Goal: Information Seeking & Learning: Find contact information

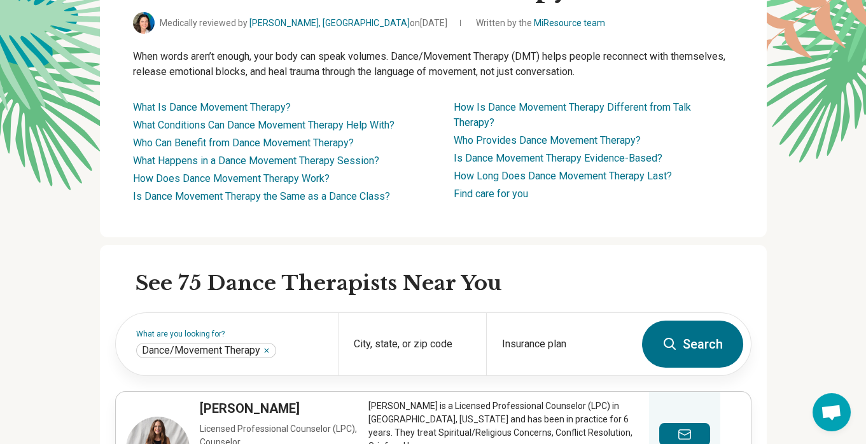
scroll to position [342, 0]
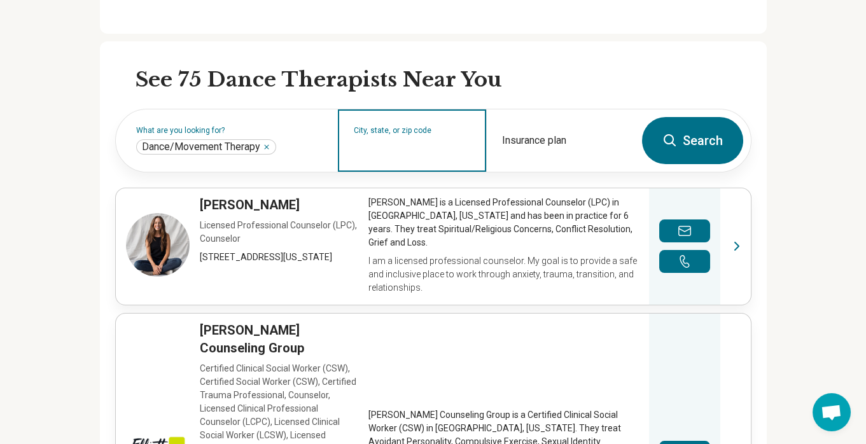
click at [408, 147] on input "City, state, or zip code" at bounding box center [412, 148] width 117 height 15
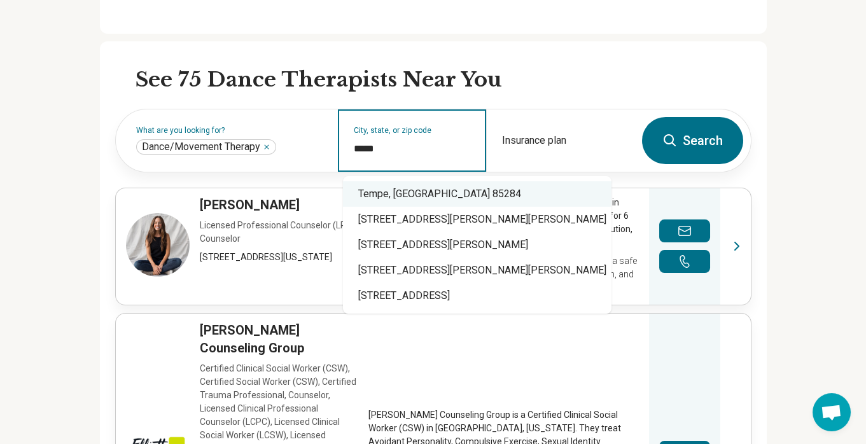
click at [393, 197] on div "Tempe, [GEOGRAPHIC_DATA] 85284" at bounding box center [477, 193] width 269 height 25
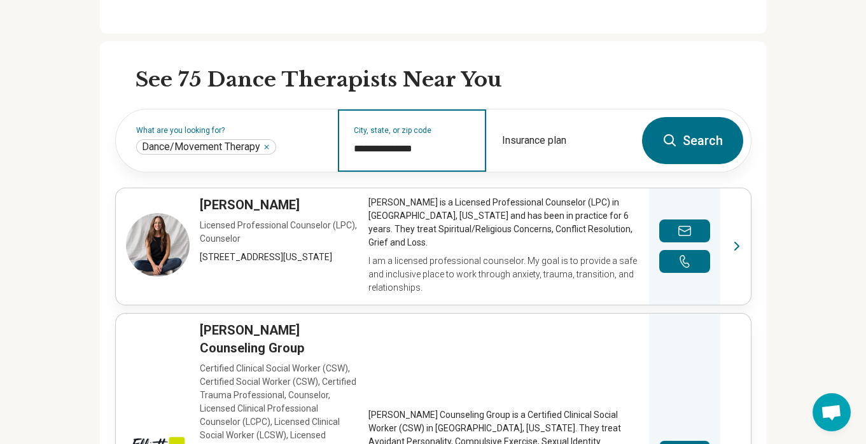
type input "**********"
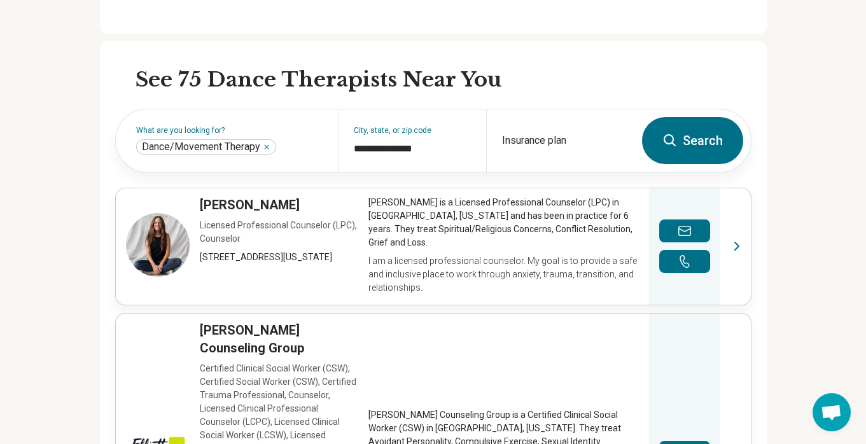
click at [688, 143] on button "Search" at bounding box center [692, 140] width 101 height 47
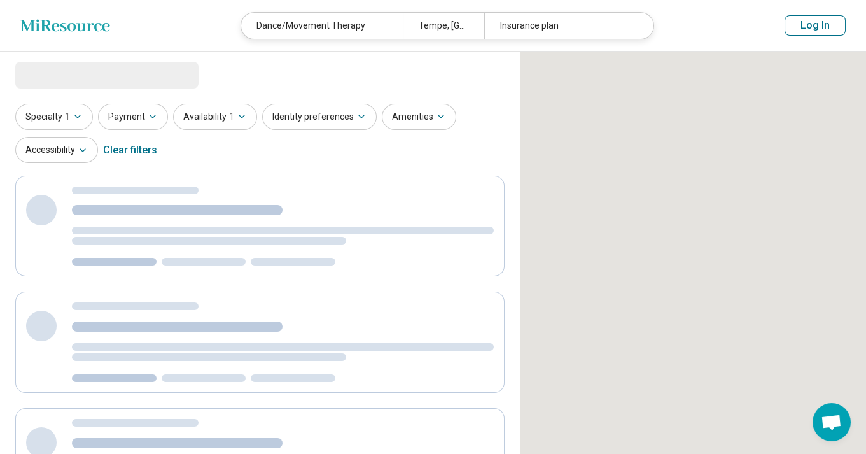
select select "***"
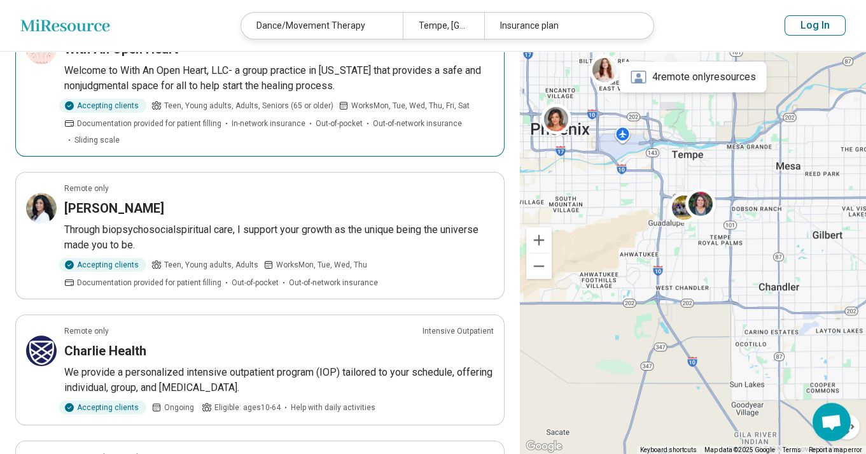
scroll to position [1094, 0]
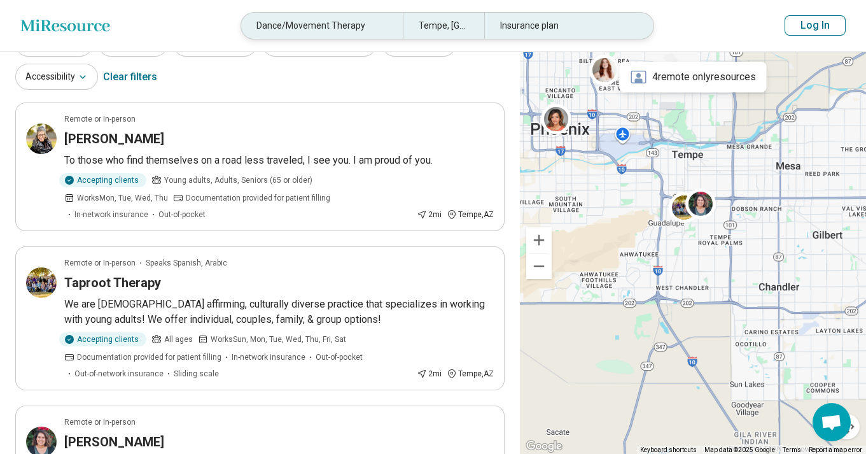
click at [368, 24] on div "Dance/Movement Therapy" at bounding box center [322, 26] width 162 height 26
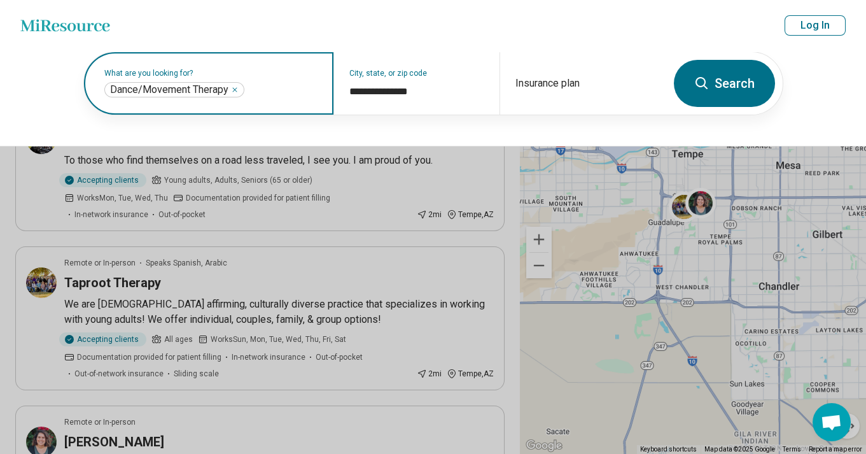
click at [235, 90] on icon "Remove" at bounding box center [235, 90] width 8 height 8
click at [223, 77] on label "What are you looking for?" at bounding box center [211, 73] width 214 height 8
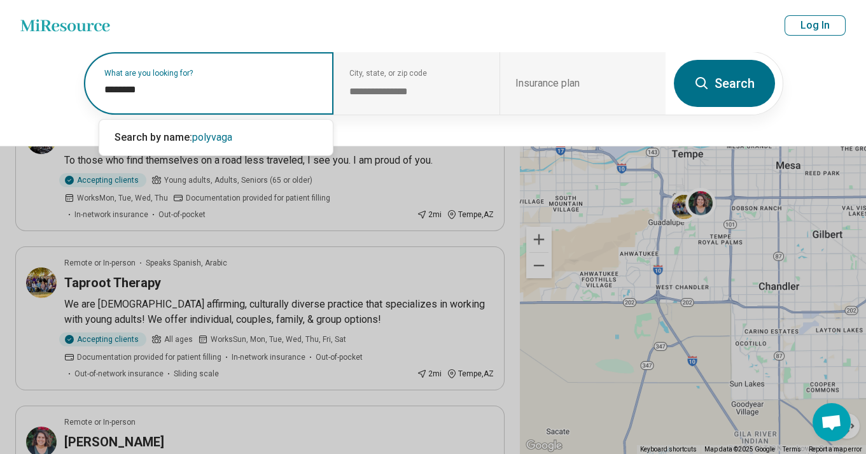
type input "*********"
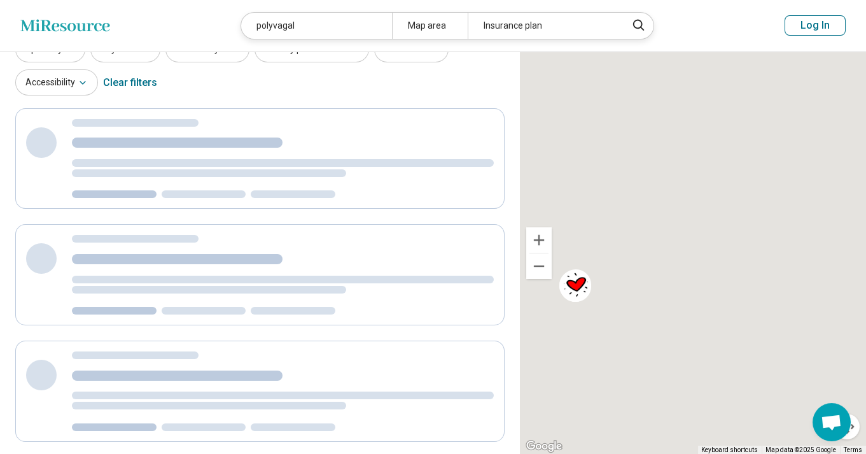
scroll to position [0, 0]
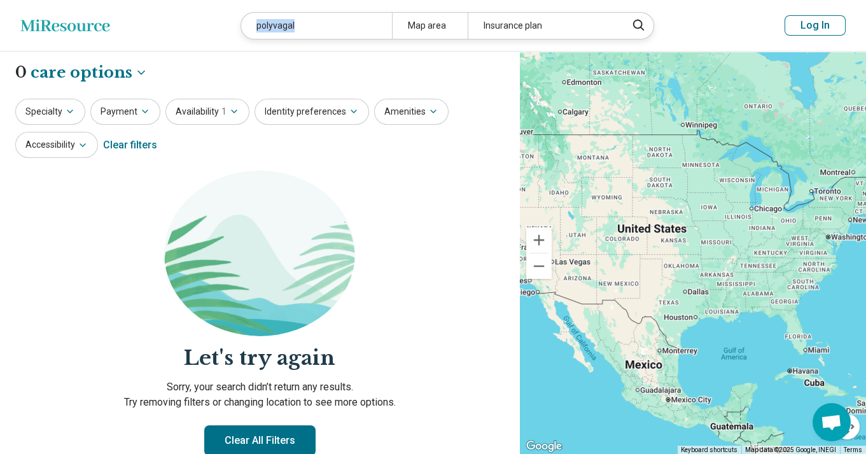
drag, startPoint x: 326, startPoint y: 25, endPoint x: 176, endPoint y: 20, distance: 149.6
click at [241, 20] on div "polyvagal" at bounding box center [316, 26] width 151 height 26
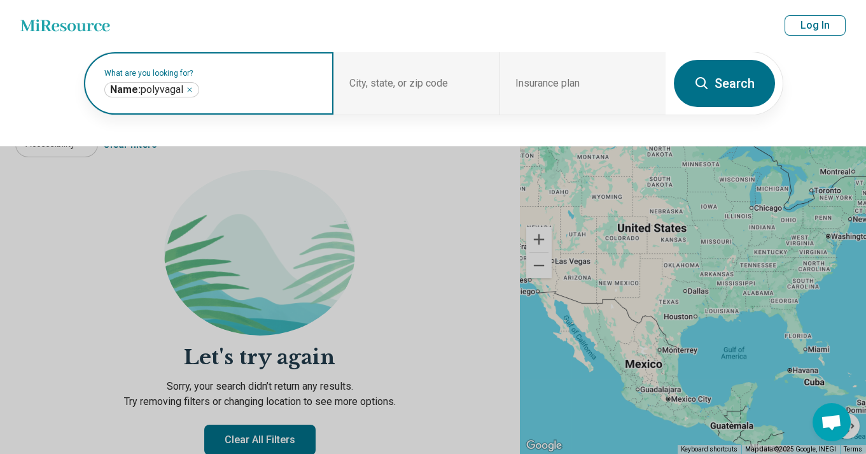
click at [193, 89] on icon "Remove" at bounding box center [190, 90] width 8 height 8
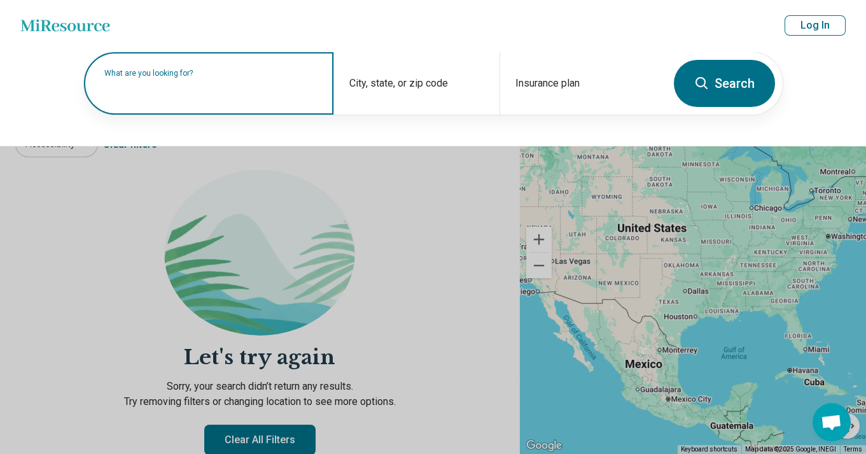
click at [193, 77] on label "What are you looking for?" at bounding box center [211, 73] width 214 height 8
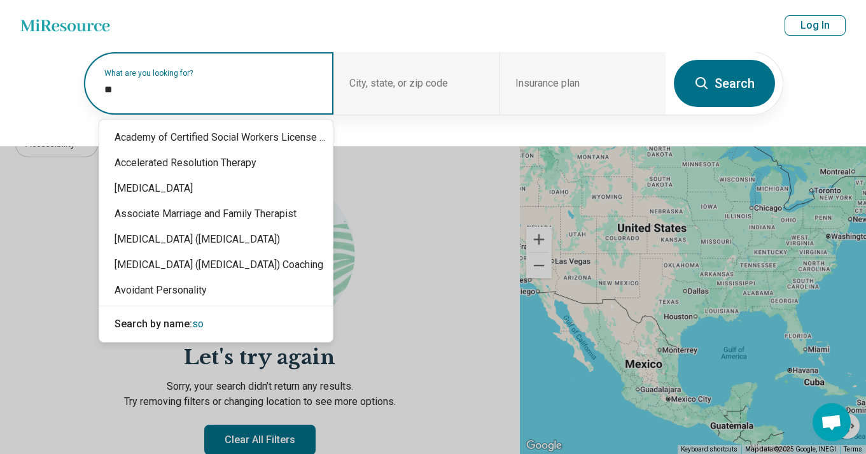
type input "***"
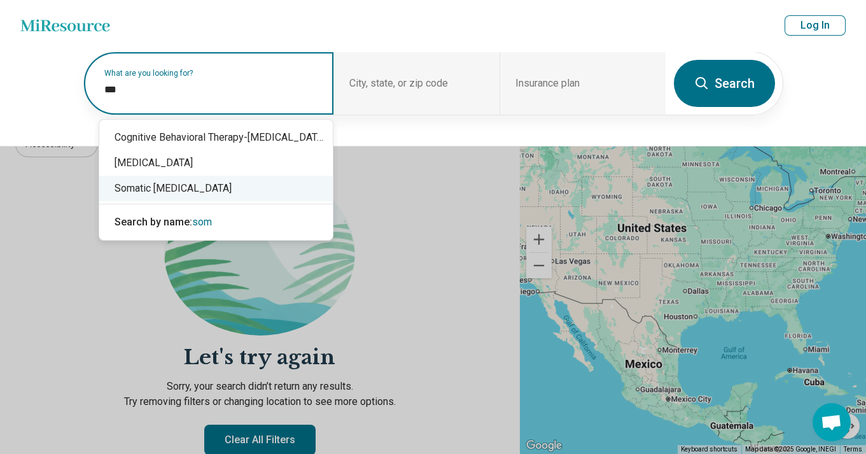
click at [234, 186] on div "Somatic [MEDICAL_DATA]" at bounding box center [216, 188] width 234 height 25
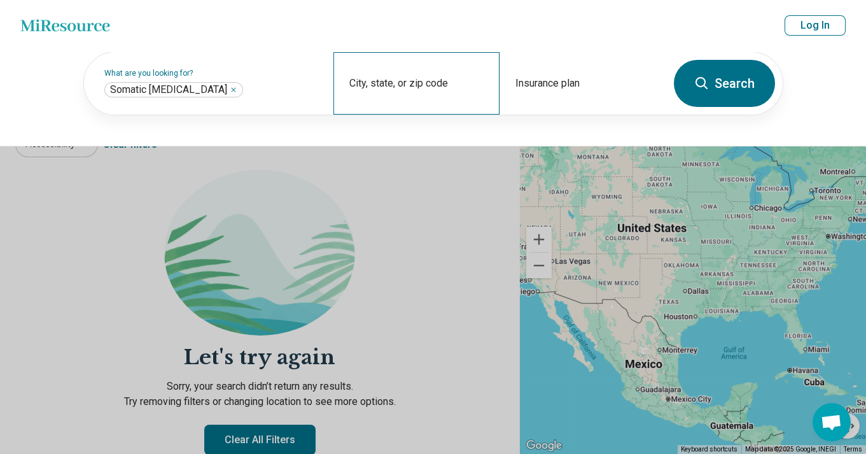
click at [446, 83] on div "City, state, or zip code" at bounding box center [416, 83] width 166 height 62
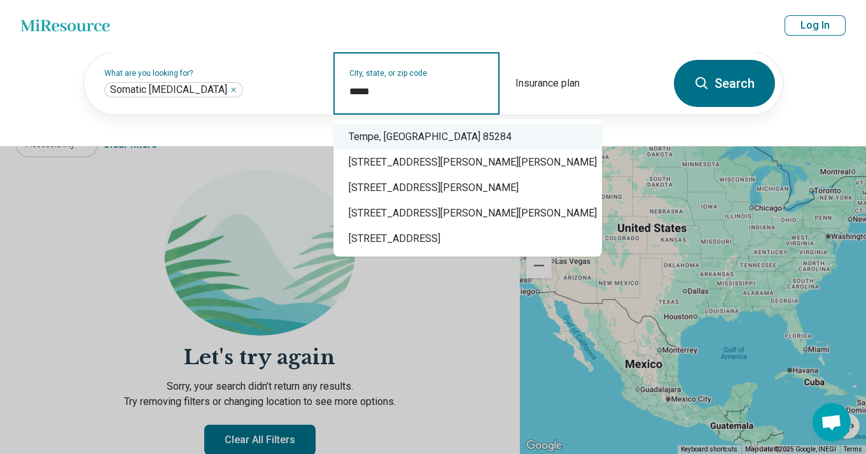
click at [442, 139] on div "Tempe, [GEOGRAPHIC_DATA] 85284" at bounding box center [467, 136] width 269 height 25
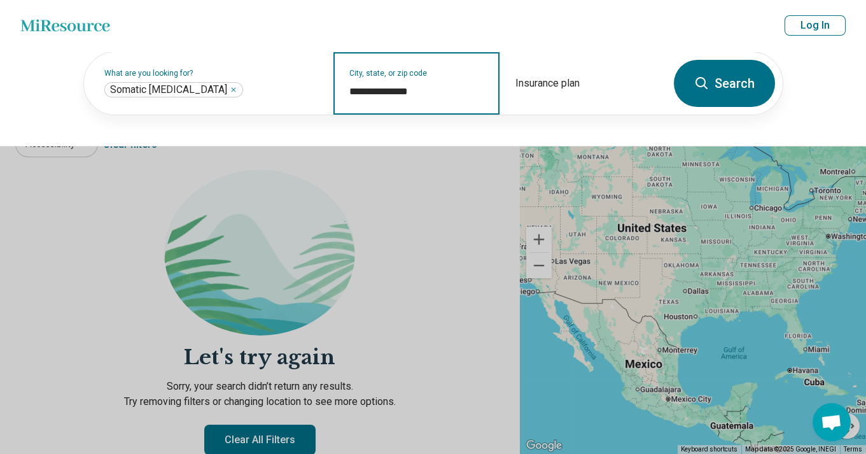
type input "**********"
click at [715, 80] on button "Search" at bounding box center [724, 83] width 101 height 47
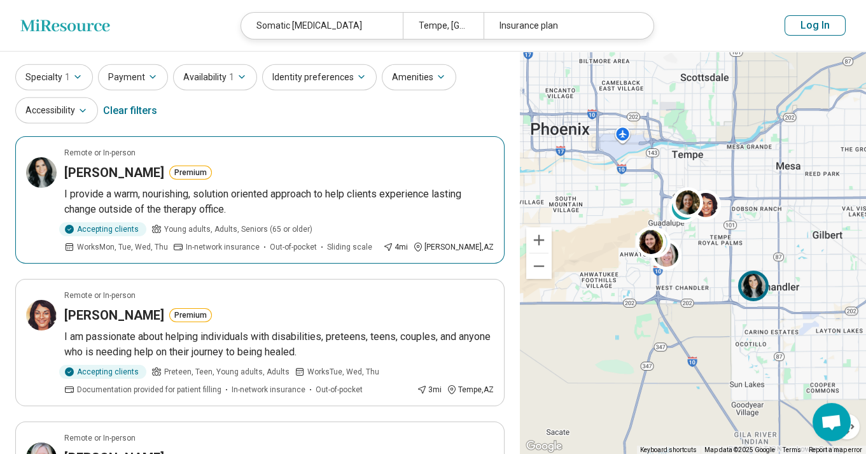
scroll to position [68, 0]
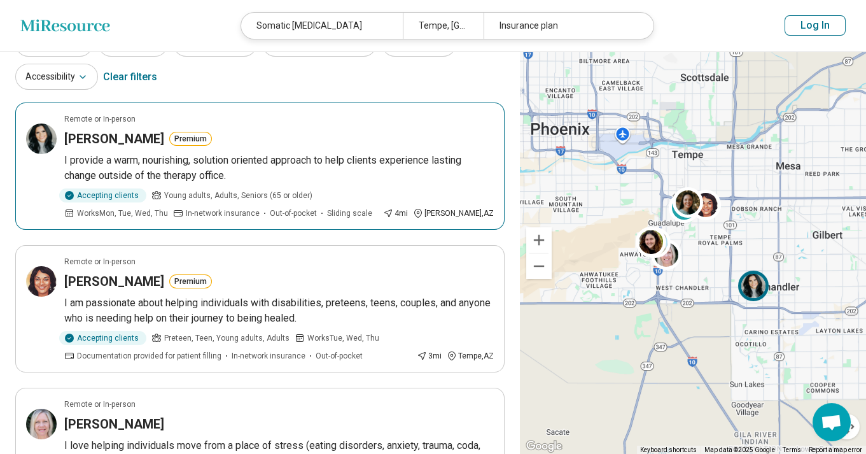
click at [122, 143] on h3 "[PERSON_NAME]" at bounding box center [114, 139] width 100 height 18
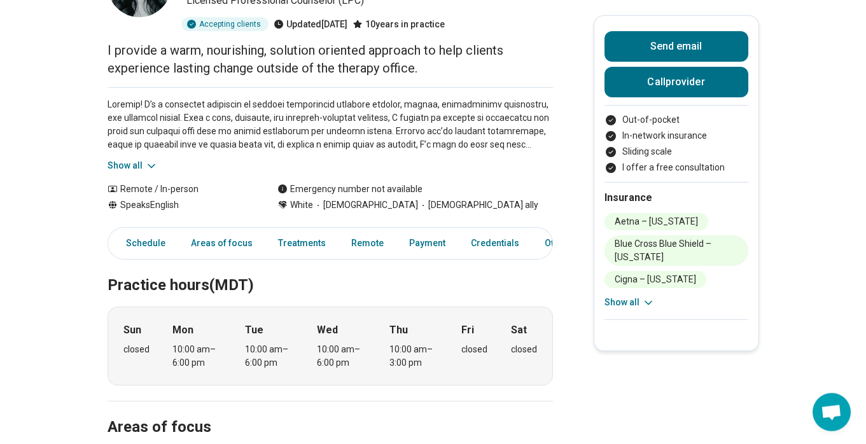
scroll to position [137, 0]
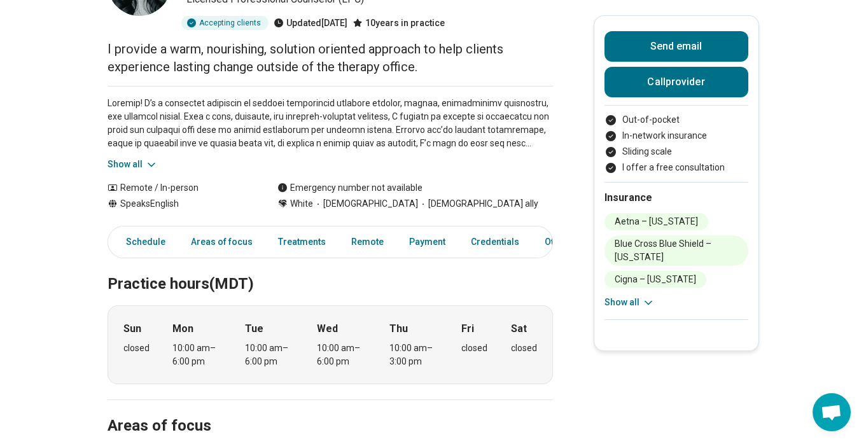
click at [150, 162] on icon at bounding box center [151, 164] width 13 height 13
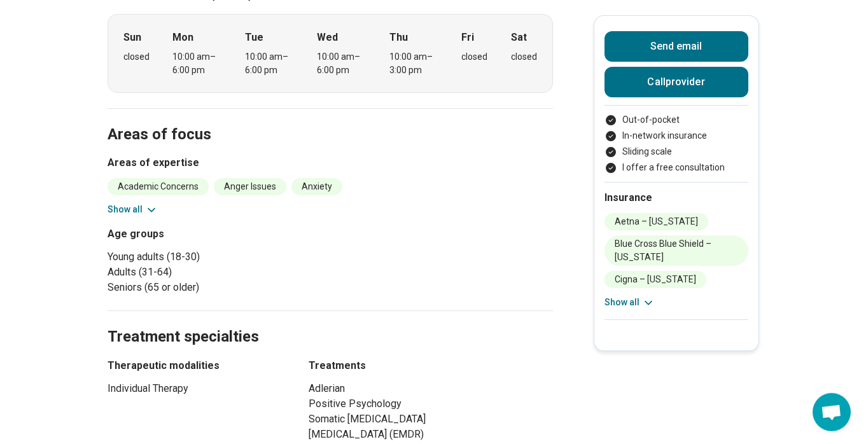
scroll to position [615, 0]
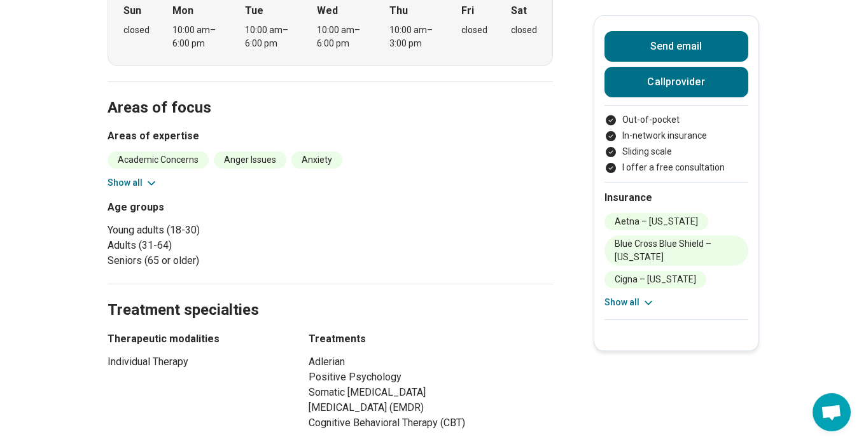
click at [151, 177] on icon at bounding box center [151, 183] width 13 height 13
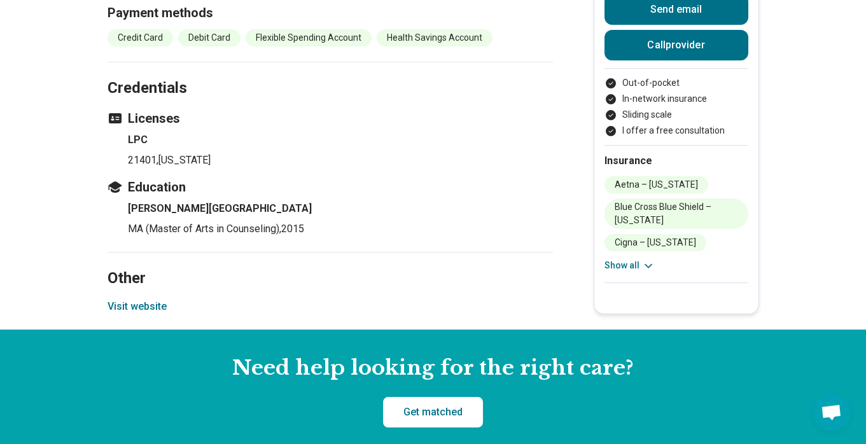
scroll to position [1573, 0]
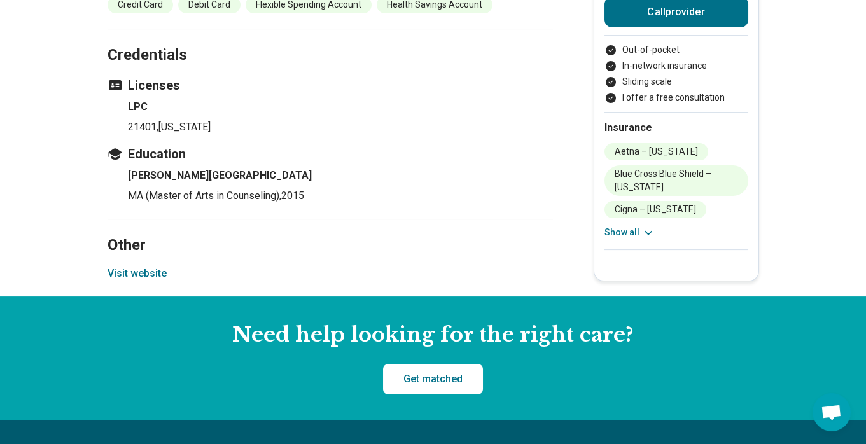
click at [149, 274] on button "Visit website" at bounding box center [137, 273] width 59 height 15
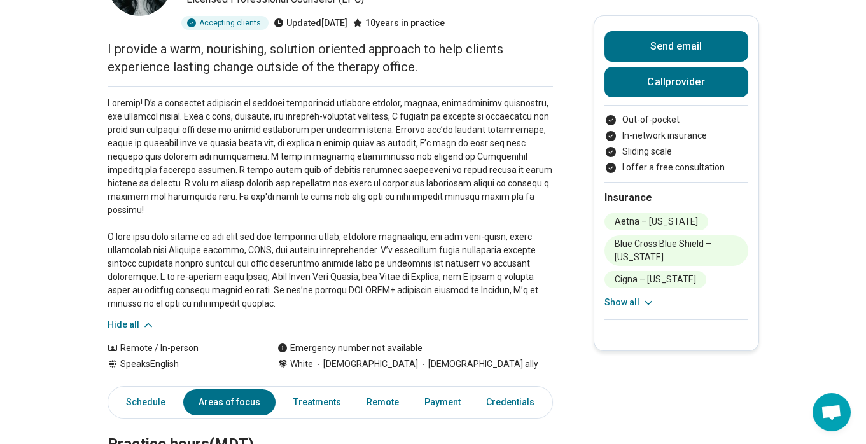
scroll to position [0, 0]
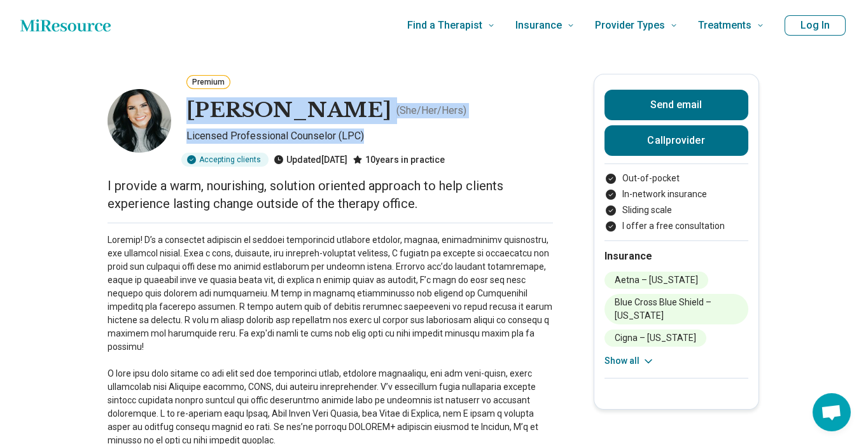
drag, startPoint x: 192, startPoint y: 109, endPoint x: 373, endPoint y: 135, distance: 182.5
click at [373, 135] on div "Premium [PERSON_NAME] ( She/Her/Hers ) Licensed Professional Counselor (LPC) Ac…" at bounding box center [330, 120] width 445 height 93
